Goal: Task Accomplishment & Management: Manage account settings

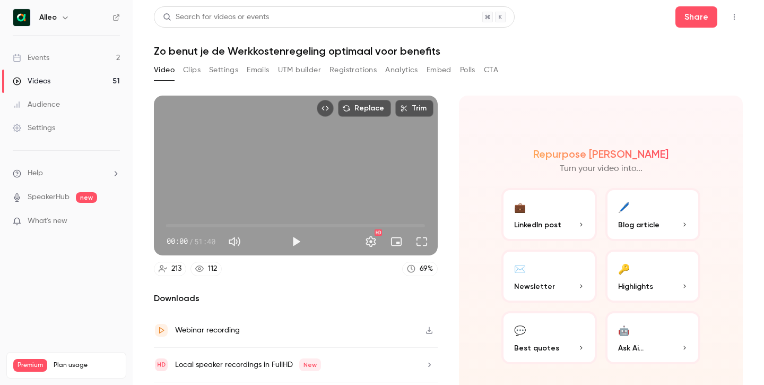
click at [56, 62] on link "Events 2" at bounding box center [66, 57] width 133 height 23
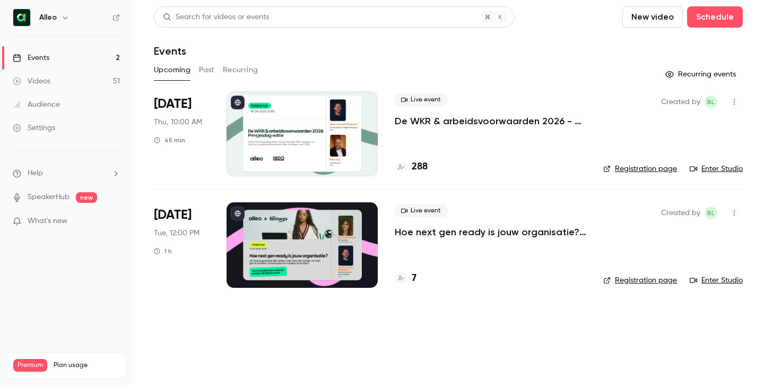
click at [351, 138] on div at bounding box center [302, 133] width 151 height 85
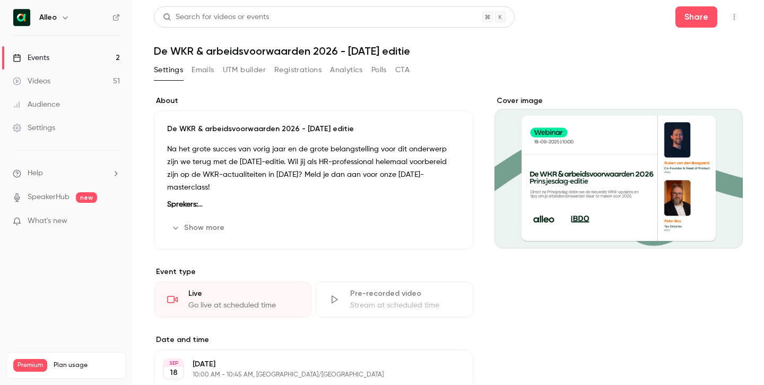
click at [298, 70] on button "Registrations" at bounding box center [297, 70] width 47 height 17
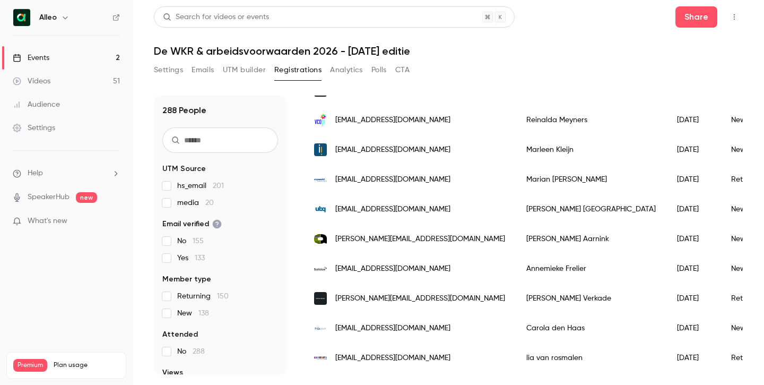
scroll to position [213, 0]
